Goal: Navigation & Orientation: Understand site structure

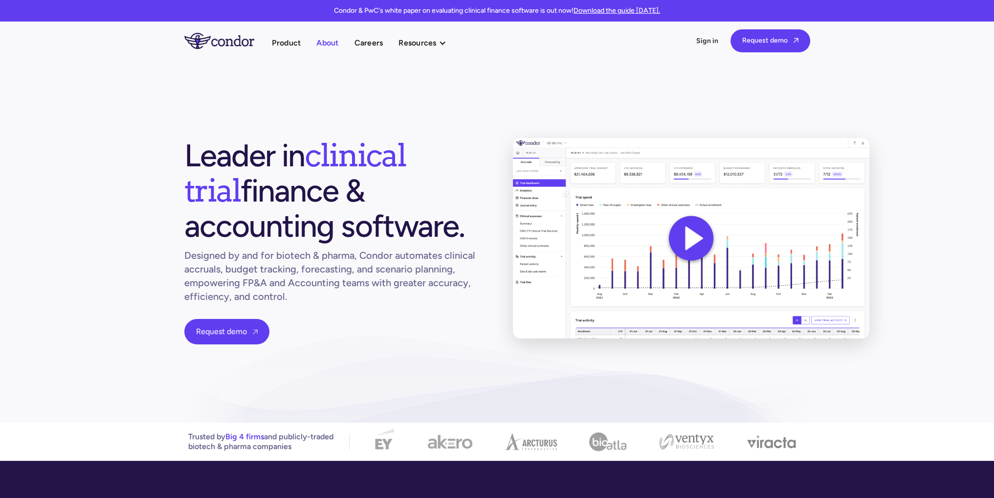
click at [337, 43] on link "About" at bounding box center [327, 42] width 22 height 13
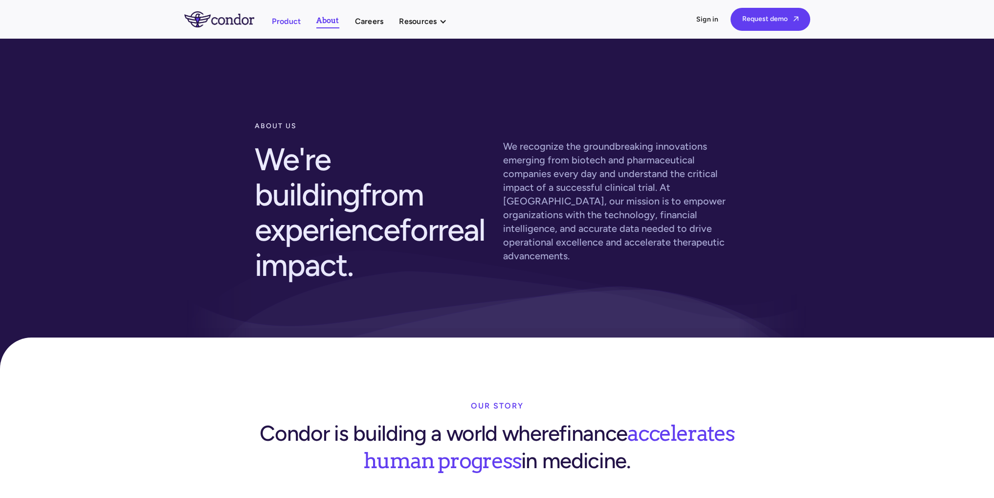
click at [277, 24] on link "Product" at bounding box center [286, 21] width 29 height 13
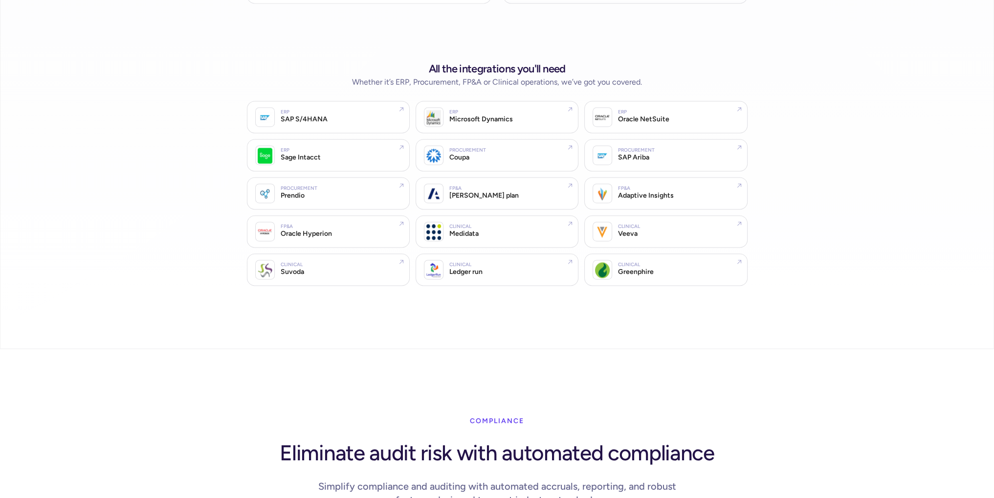
scroll to position [2054, 0]
